Goal: Task Accomplishment & Management: Manage account settings

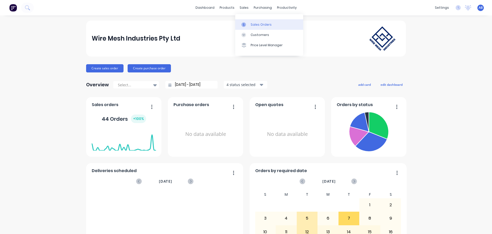
click at [251, 23] on div "Sales Orders" at bounding box center [261, 24] width 21 height 5
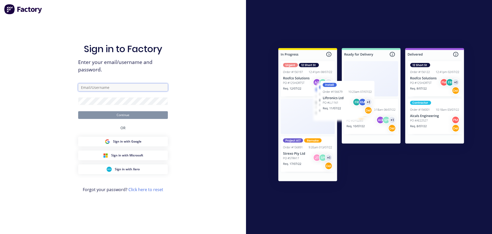
type input "sales@wiremesh.com.au"
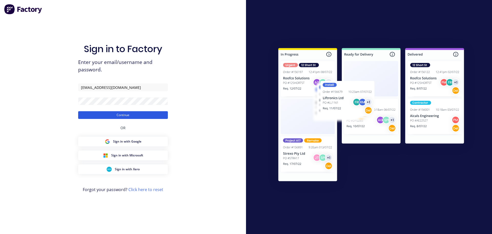
click at [117, 114] on button "Continue" at bounding box center [123, 115] width 90 height 8
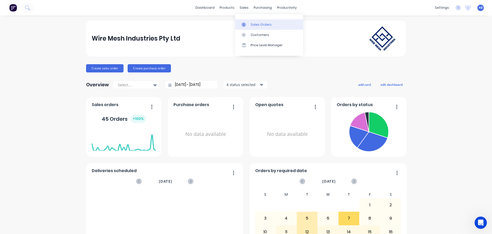
click at [257, 24] on div "Sales Orders" at bounding box center [261, 24] width 21 height 5
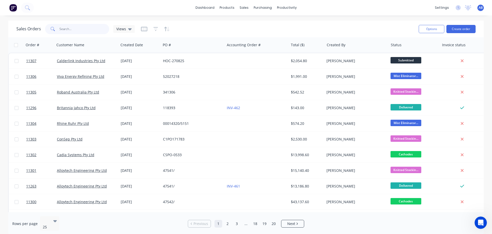
click at [80, 27] on input "text" at bounding box center [84, 29] width 50 height 10
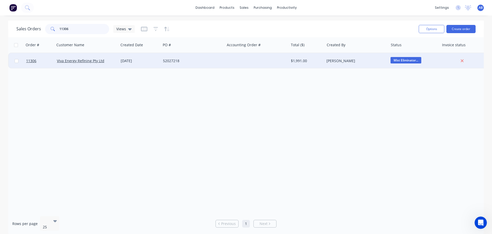
type input "11306"
click at [253, 61] on div at bounding box center [257, 60] width 64 height 15
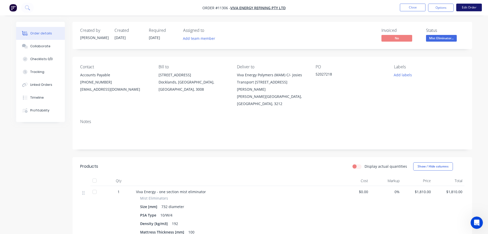
click at [469, 7] on button "Edit Order" at bounding box center [470, 8] width 26 height 8
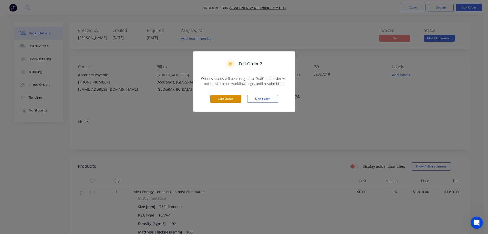
click at [216, 98] on button "Edit Order" at bounding box center [226, 99] width 31 height 8
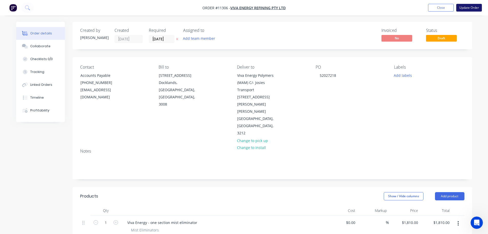
click at [472, 8] on button "Update Order" at bounding box center [470, 8] width 26 height 8
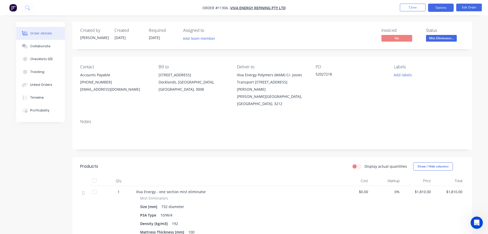
click at [438, 8] on button "Options" at bounding box center [441, 8] width 26 height 8
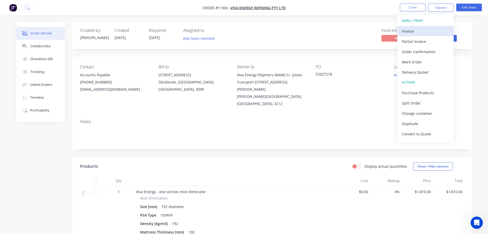
click at [408, 29] on div "Invoice" at bounding box center [425, 30] width 47 height 7
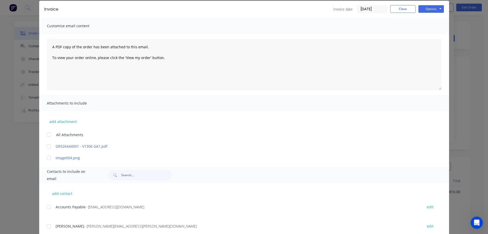
scroll to position [35, 0]
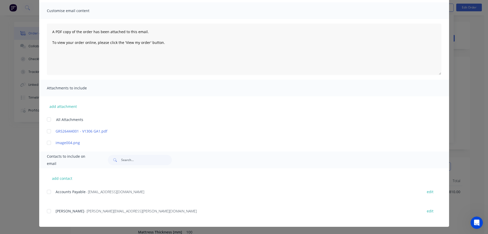
click at [46, 192] on div at bounding box center [49, 191] width 10 height 10
click at [48, 195] on div at bounding box center [49, 191] width 10 height 10
click at [48, 193] on div at bounding box center [49, 191] width 10 height 10
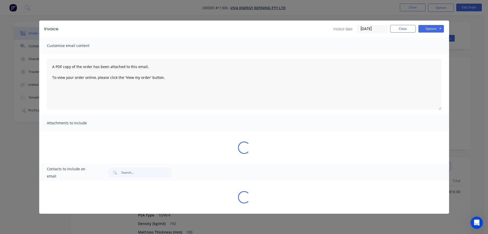
scroll to position [0, 0]
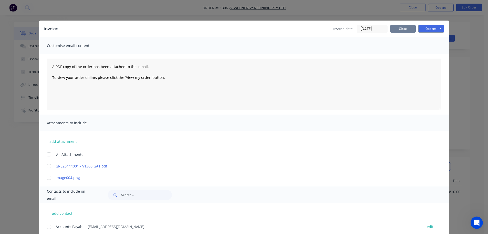
click at [402, 30] on button "Close" at bounding box center [404, 29] width 26 height 8
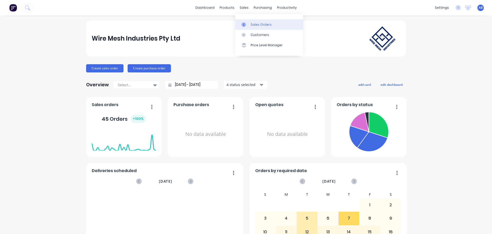
click at [258, 24] on div "Sales Orders" at bounding box center [261, 24] width 21 height 5
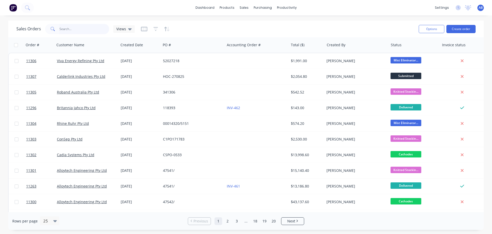
click at [73, 29] on input "text" at bounding box center [84, 29] width 50 height 10
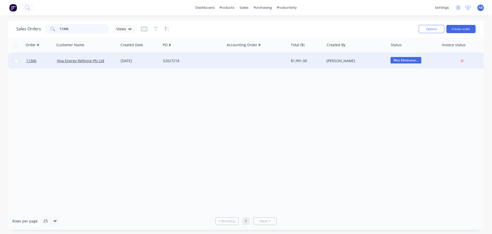
type input "11306"
click at [225, 63] on div at bounding box center [257, 60] width 64 height 15
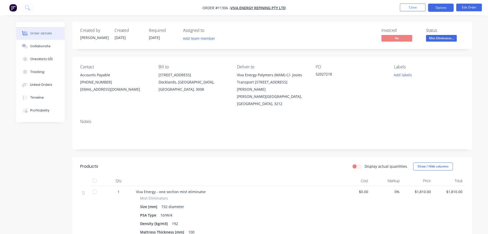
click at [441, 8] on button "Options" at bounding box center [441, 8] width 26 height 8
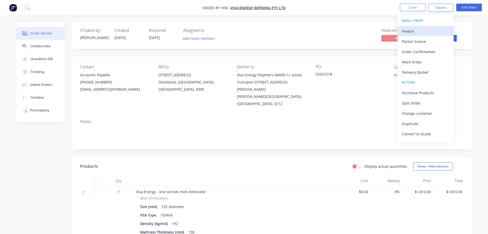
click at [411, 31] on div "Invoice" at bounding box center [425, 30] width 47 height 7
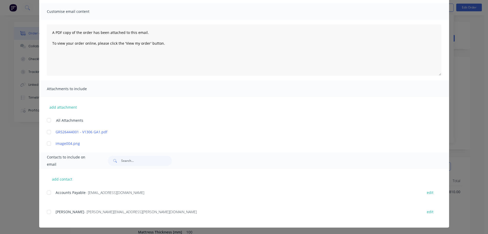
scroll to position [35, 0]
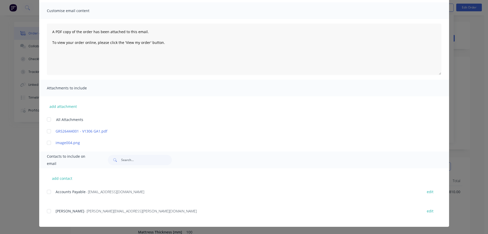
click at [47, 193] on div at bounding box center [49, 191] width 10 height 10
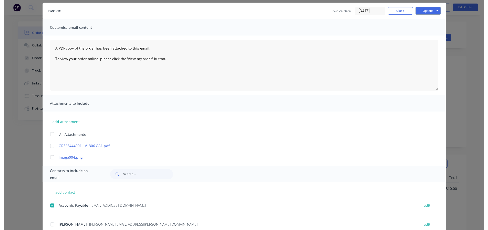
scroll to position [0, 0]
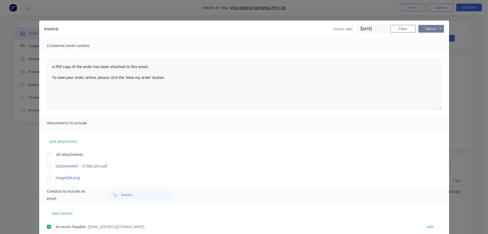
click at [429, 28] on button "Options" at bounding box center [432, 29] width 26 height 8
click at [430, 55] on button "Email" at bounding box center [435, 55] width 33 height 8
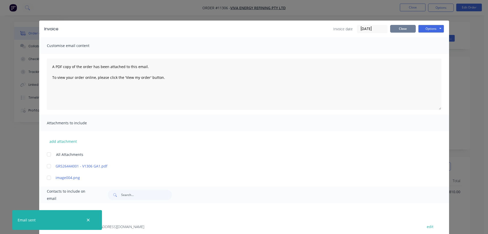
click at [401, 27] on button "Close" at bounding box center [404, 29] width 26 height 8
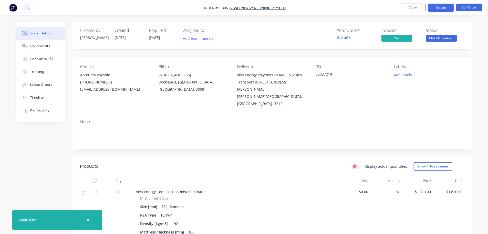
click at [444, 6] on button "Options" at bounding box center [441, 8] width 26 height 8
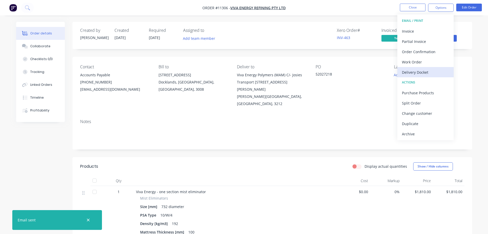
click at [417, 73] on div "Delivery Docket" at bounding box center [425, 71] width 47 height 7
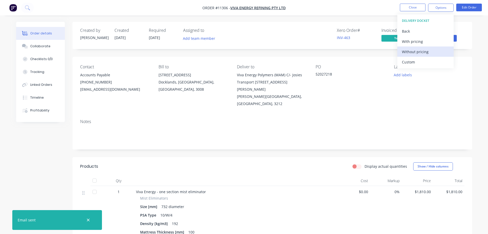
click at [415, 51] on div "Without pricing" at bounding box center [425, 51] width 47 height 7
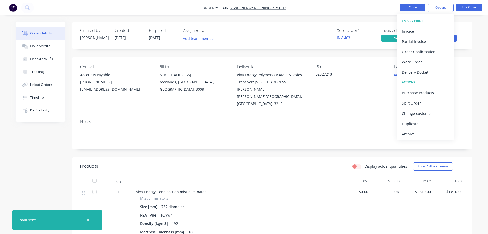
click at [417, 6] on button "Close" at bounding box center [413, 8] width 26 height 8
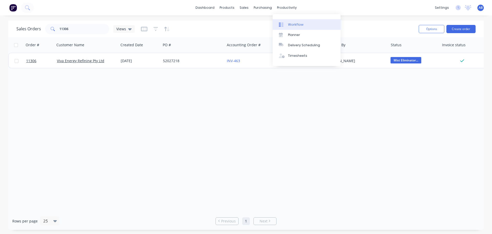
click at [294, 23] on div "Workflow" at bounding box center [295, 24] width 15 height 5
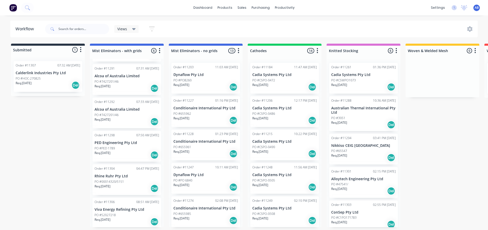
scroll to position [34, 0]
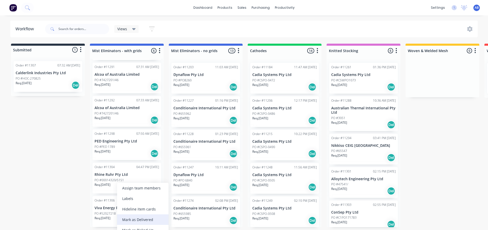
click at [132, 218] on div "Mark as Delivered" at bounding box center [143, 219] width 52 height 11
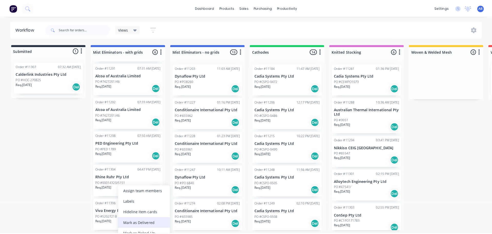
scroll to position [0, 0]
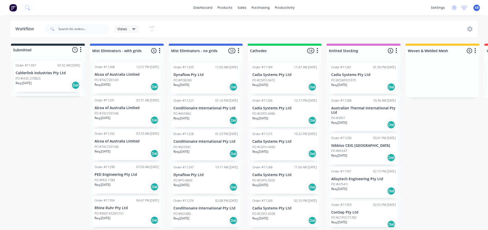
click at [15, 8] on img at bounding box center [13, 8] width 8 height 8
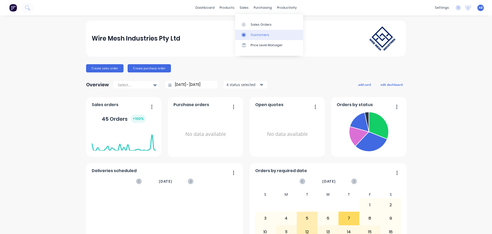
click at [259, 34] on div "Customers" at bounding box center [260, 35] width 18 height 5
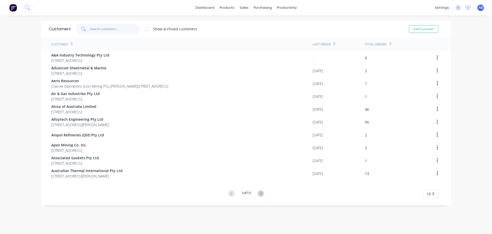
click at [97, 29] on input "text" at bounding box center [115, 29] width 50 height 10
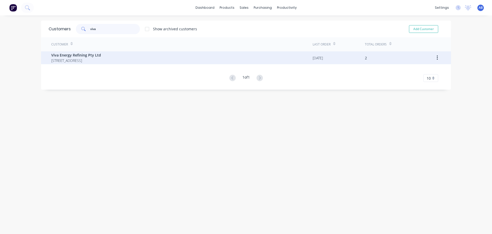
type input "viva"
click at [161, 62] on div "Viva Energy Refining Pty Ltd [STREET_ADDRESS]" at bounding box center [182, 57] width 262 height 13
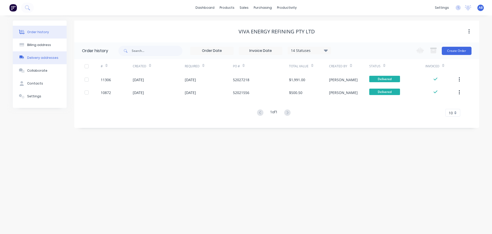
click at [42, 59] on div "Delivery addresses" at bounding box center [42, 57] width 31 height 5
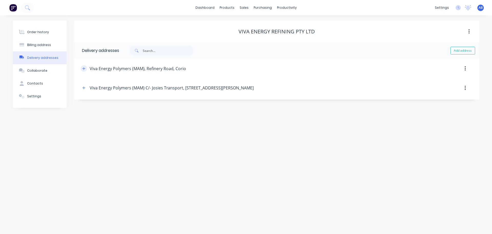
click at [82, 68] on icon "button" at bounding box center [83, 69] width 3 height 4
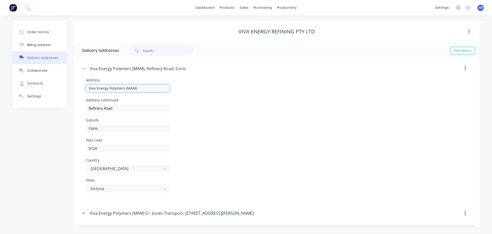
click at [142, 89] on input "Viva Energy Polymers (MAM)" at bounding box center [128, 88] width 84 height 8
type input "Viva Energy Refinery Pty Ltd"
click at [216, 176] on div "Country [GEOGRAPHIC_DATA]" at bounding box center [277, 168] width 382 height 20
click at [86, 67] on button "button" at bounding box center [84, 68] width 6 height 6
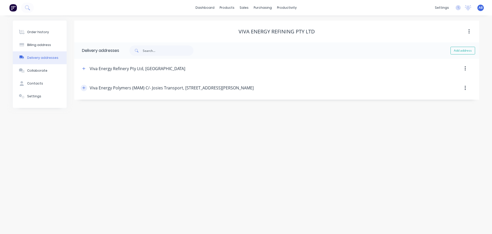
click at [84, 88] on icon "button" at bounding box center [84, 87] width 3 height 3
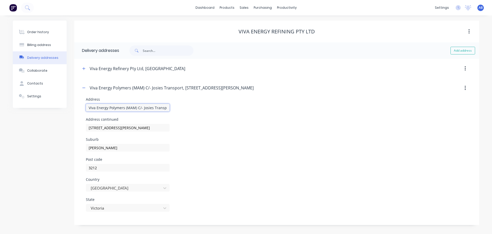
click at [0, 0] on input "Viva Energy Polymers (MAM) C/- Josies Transport" at bounding box center [0, 0] width 0 height 0
click at [264, 182] on div "Country [GEOGRAPHIC_DATA]" at bounding box center [277, 187] width 382 height 20
click at [84, 67] on icon "button" at bounding box center [83, 69] width 3 height 4
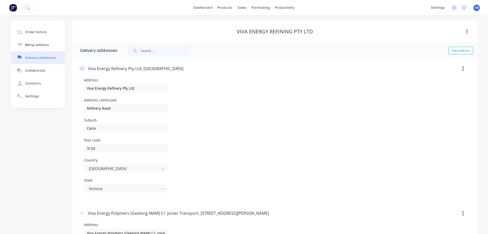
click at [84, 69] on button "button" at bounding box center [82, 68] width 6 height 6
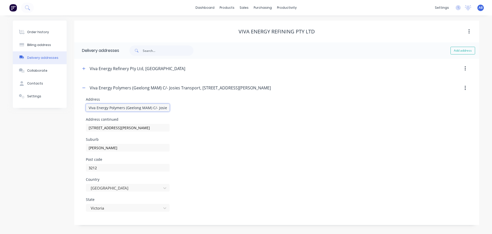
click at [0, 0] on input "Viva Energy Polymers (Geelong MAM) C/- Josies Transport" at bounding box center [0, 0] width 0 height 0
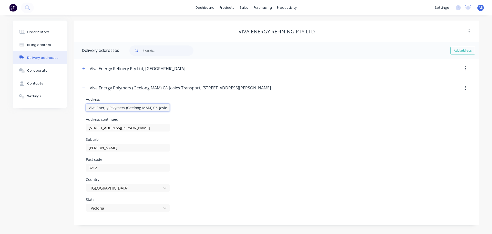
click at [0, 0] on input "Viva Energy Polymers (Geelong MAM) C/- Josies Transport" at bounding box center [0, 0] width 0 height 0
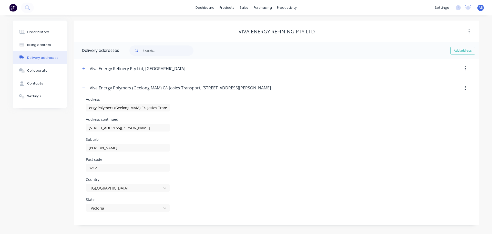
click at [205, 150] on div "[PERSON_NAME]" at bounding box center [277, 147] width 382 height 20
click at [0, 0] on input "Viva Energy Polymers (Geelong MAM) C/- Josies Transport" at bounding box center [0, 0] width 0 height 0
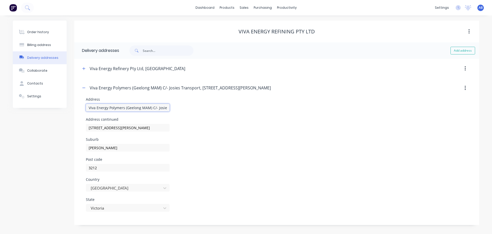
click at [0, 0] on input "Viva Energy Polymers (Geelong MAM) C/- Josies Transport" at bounding box center [0, 0] width 0 height 0
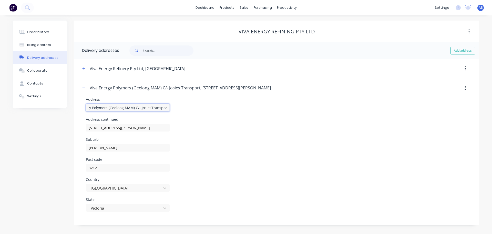
scroll to position [0, 16]
type input "Viva Energy Polymers (Geelong MAM) C/- Josies Transport"
click at [198, 137] on div "Address continued [STREET_ADDRESS][PERSON_NAME]" at bounding box center [277, 127] width 382 height 20
click at [84, 85] on button "button" at bounding box center [84, 88] width 6 height 6
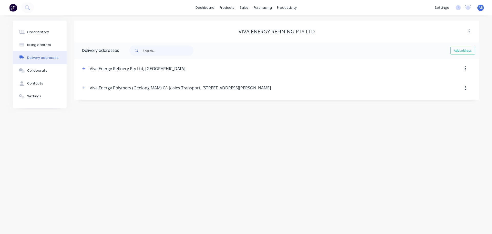
click at [467, 90] on button "button" at bounding box center [465, 87] width 12 height 9
click at [84, 86] on icon "button" at bounding box center [83, 88] width 3 height 4
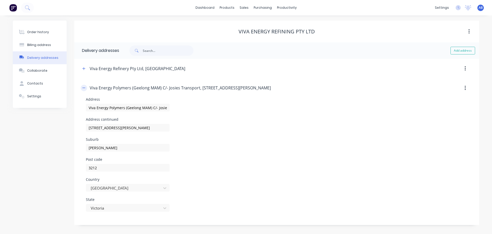
click at [85, 88] on icon "button" at bounding box center [84, 88] width 3 height 0
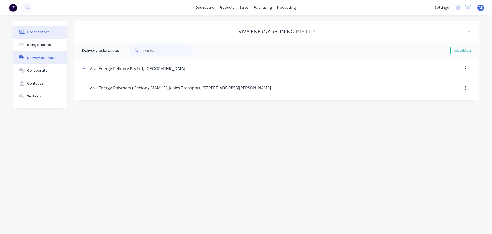
click at [32, 35] on button "Order history" at bounding box center [40, 32] width 54 height 13
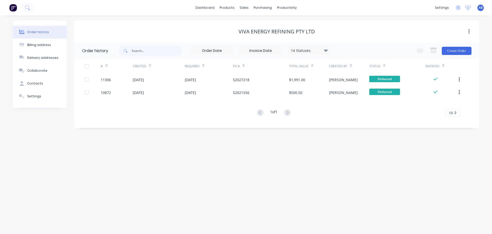
click at [16, 8] on img at bounding box center [13, 8] width 8 height 8
